Goal: Information Seeking & Learning: Learn about a topic

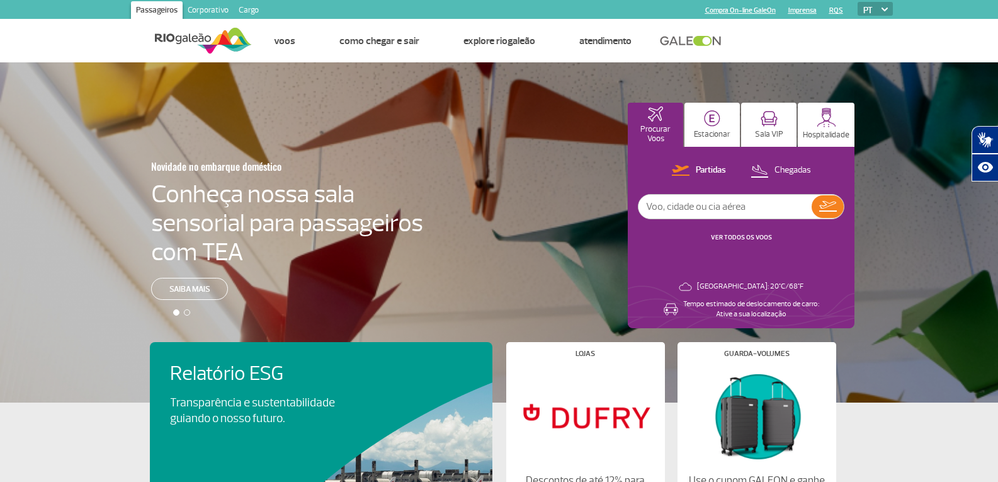
click at [191, 40] on img at bounding box center [203, 40] width 97 height 31
click at [210, 8] on link "Corporativo" at bounding box center [208, 11] width 51 height 20
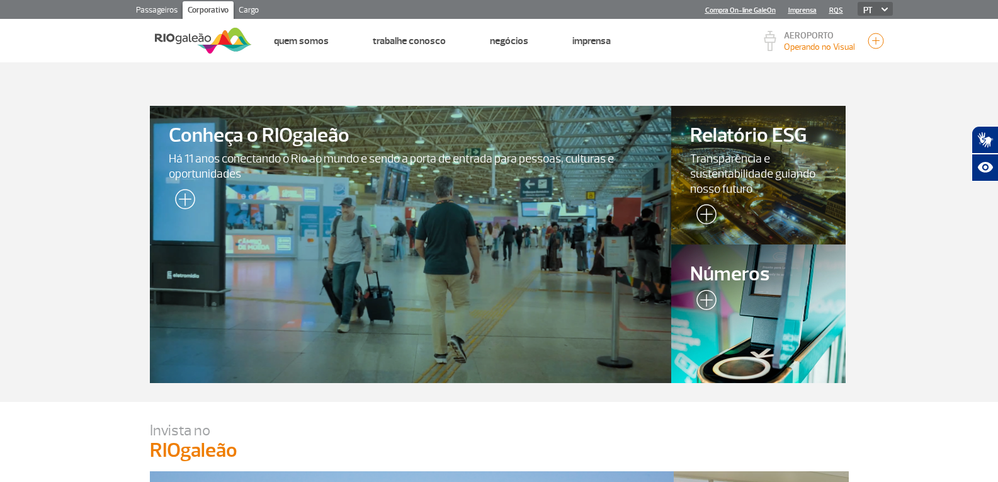
click at [210, 44] on img at bounding box center [203, 40] width 97 height 31
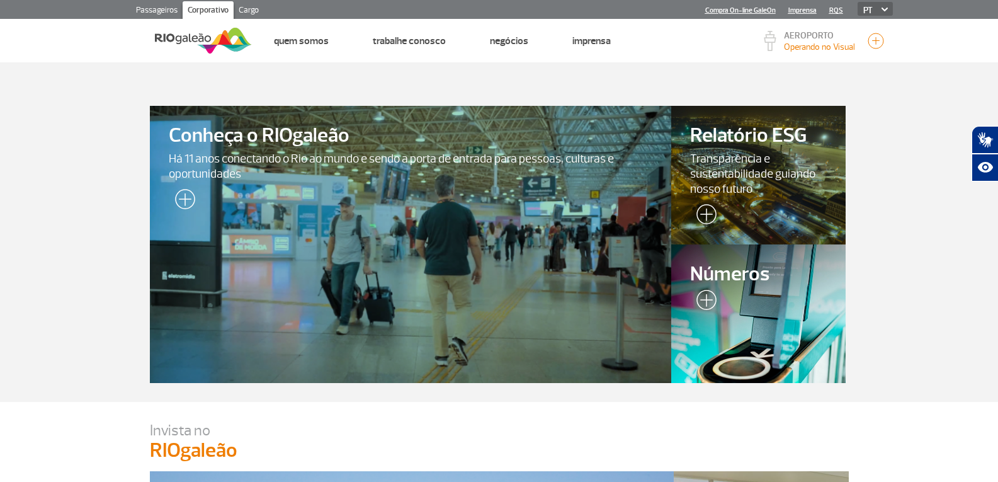
click at [355, 193] on div at bounding box center [410, 244] width 532 height 283
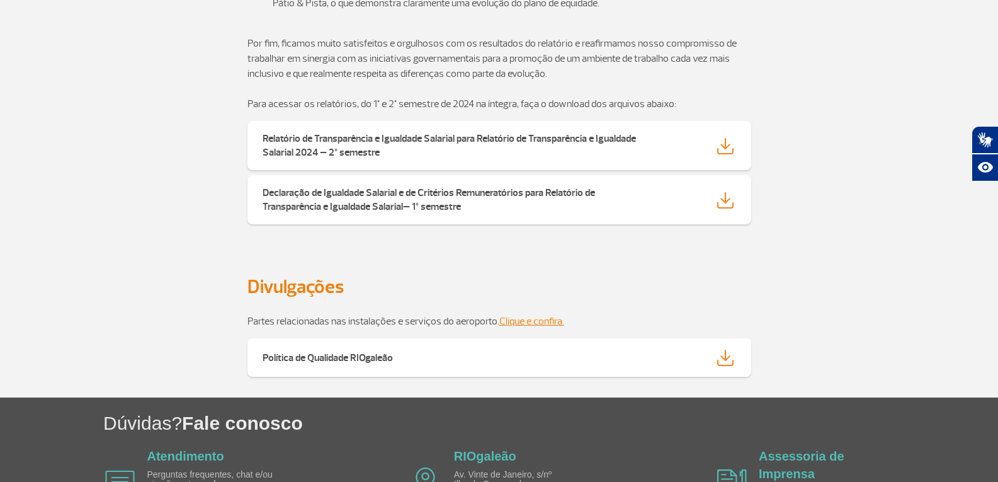
scroll to position [2188, 0]
